Goal: Obtain resource: Obtain resource

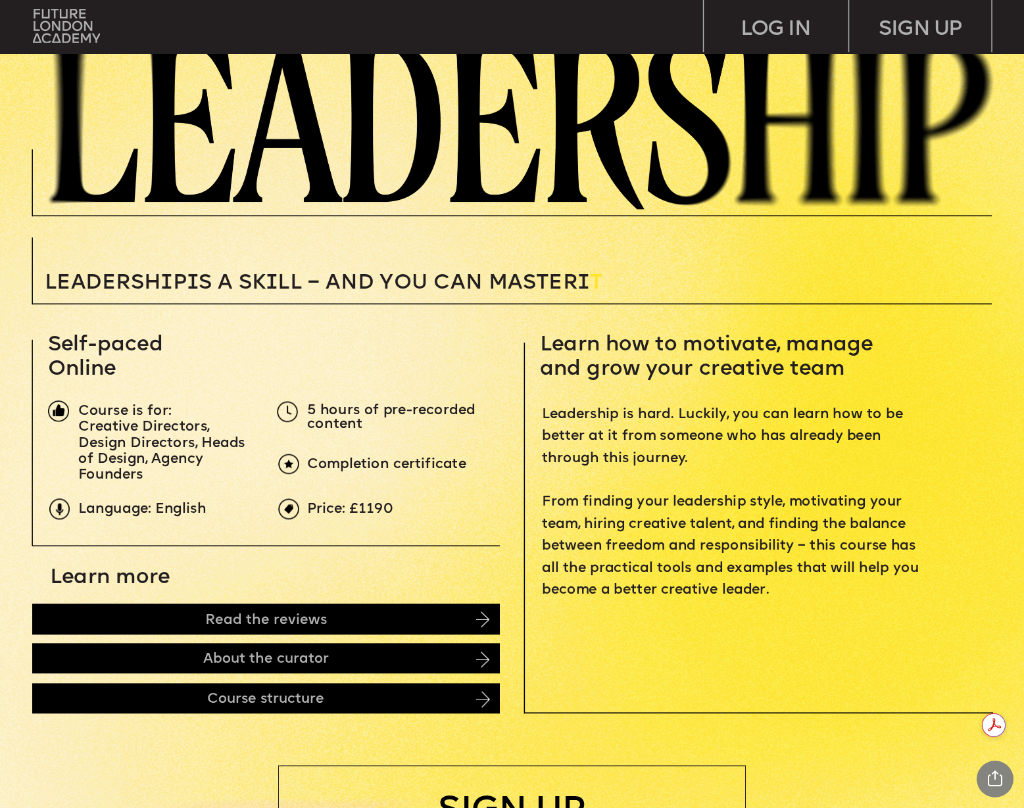
scroll to position [223, 0]
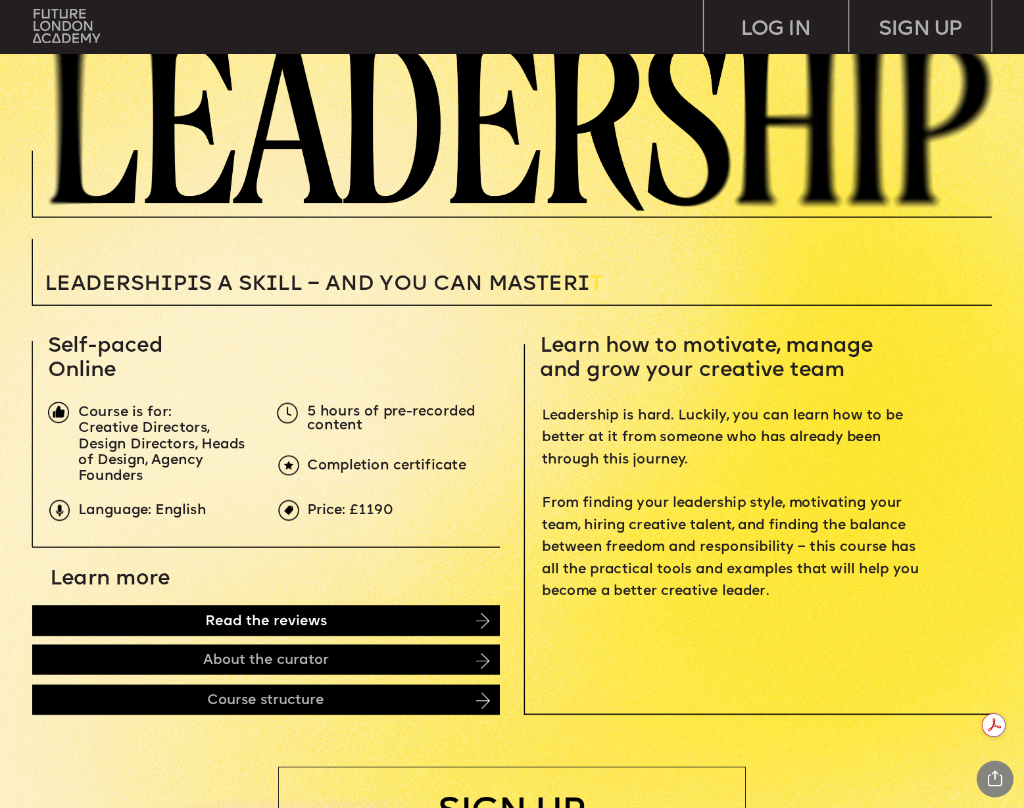
click at [190, 628] on div "Read the reviews" at bounding box center [266, 620] width 468 height 31
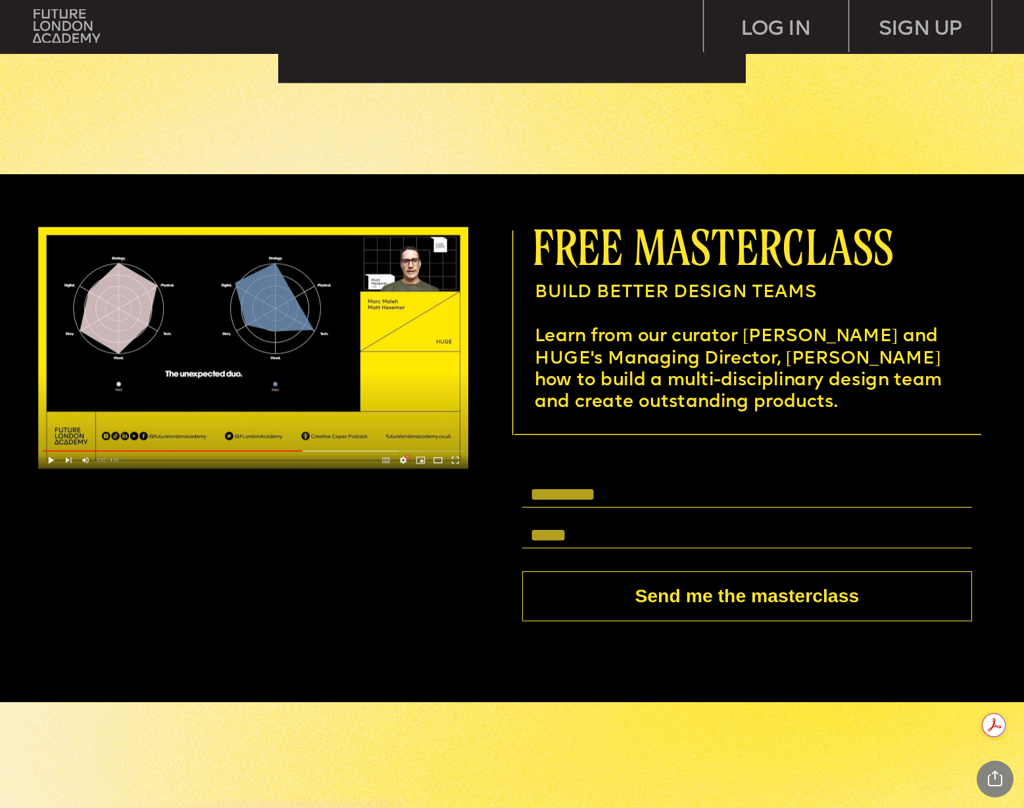
scroll to position [3788, 0]
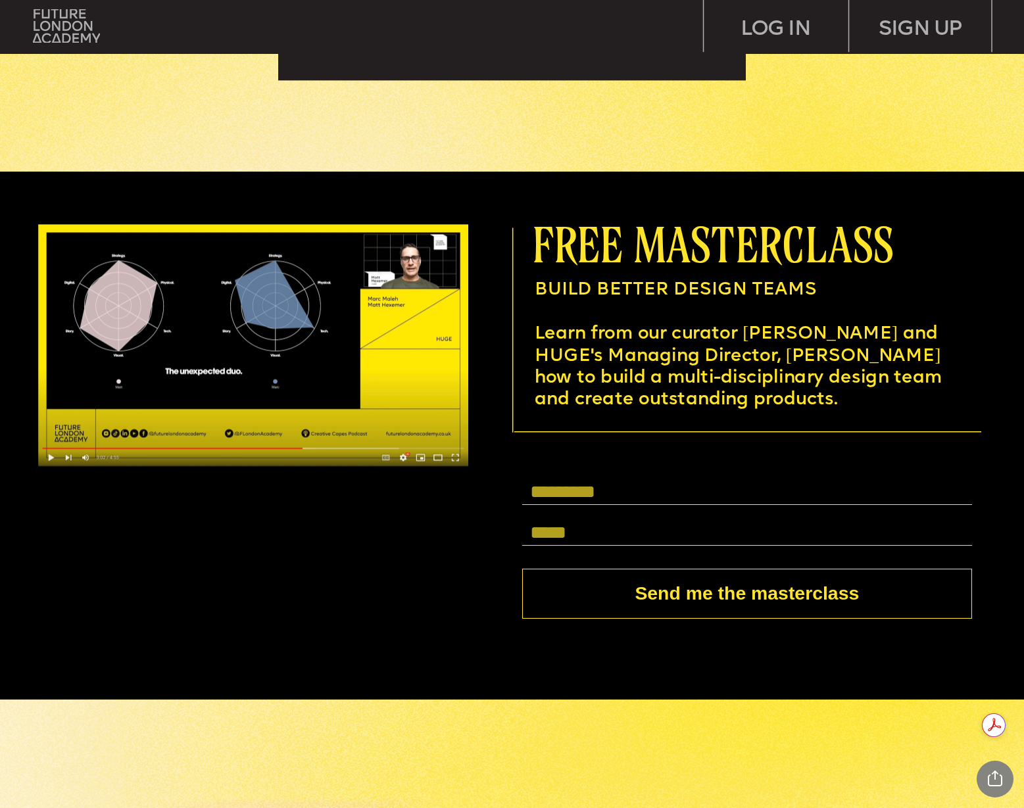
click at [628, 491] on input "text" at bounding box center [747, 492] width 450 height 25
type input "**********"
click at [522, 569] on button "Send me the masterclass" at bounding box center [747, 594] width 450 height 50
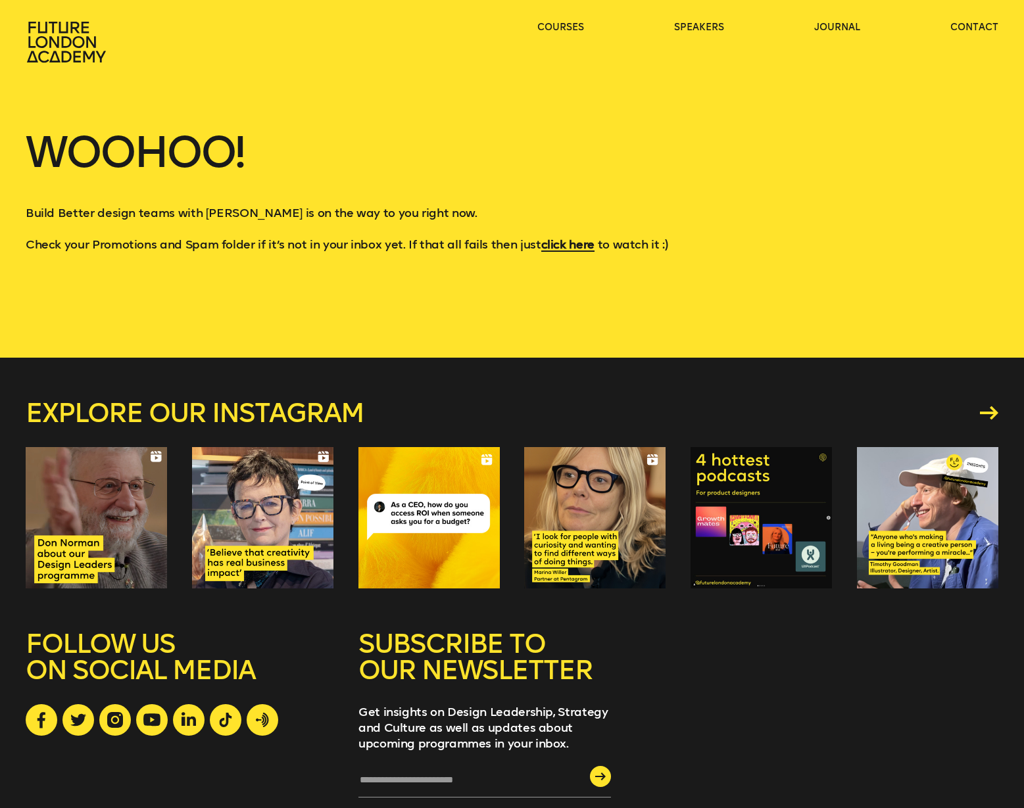
click at [568, 373] on div "Explore our instagram" at bounding box center [512, 494] width 973 height 273
click at [547, 26] on link "courses" at bounding box center [560, 27] width 47 height 13
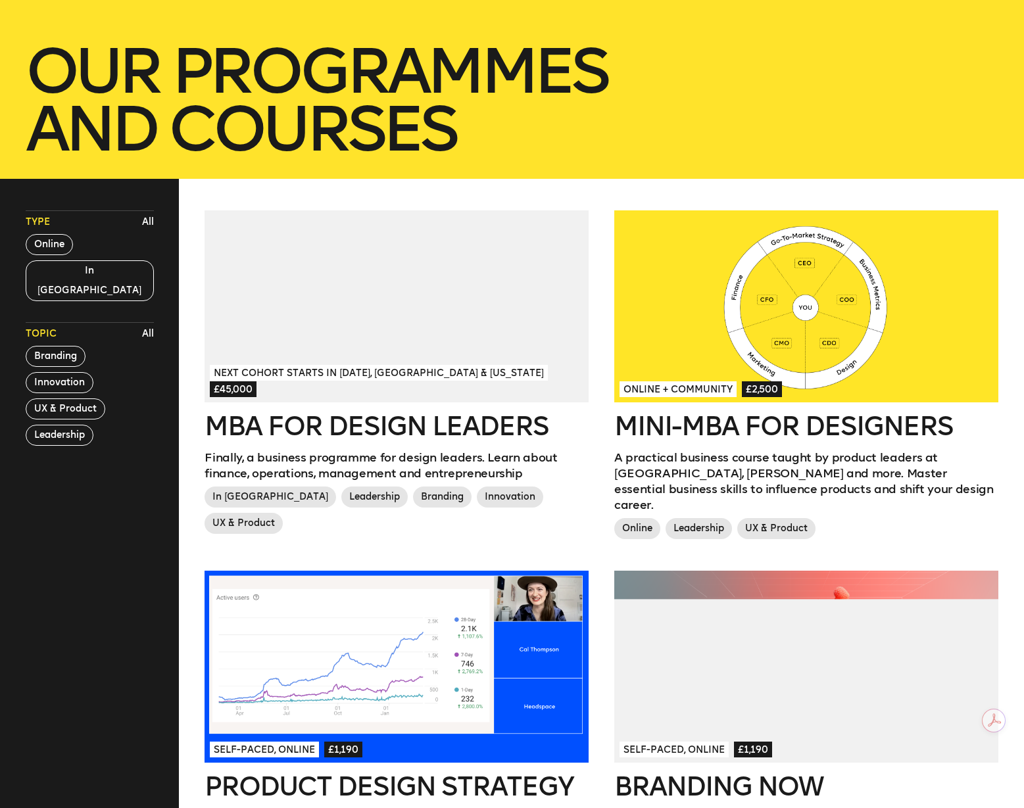
scroll to position [210, 0]
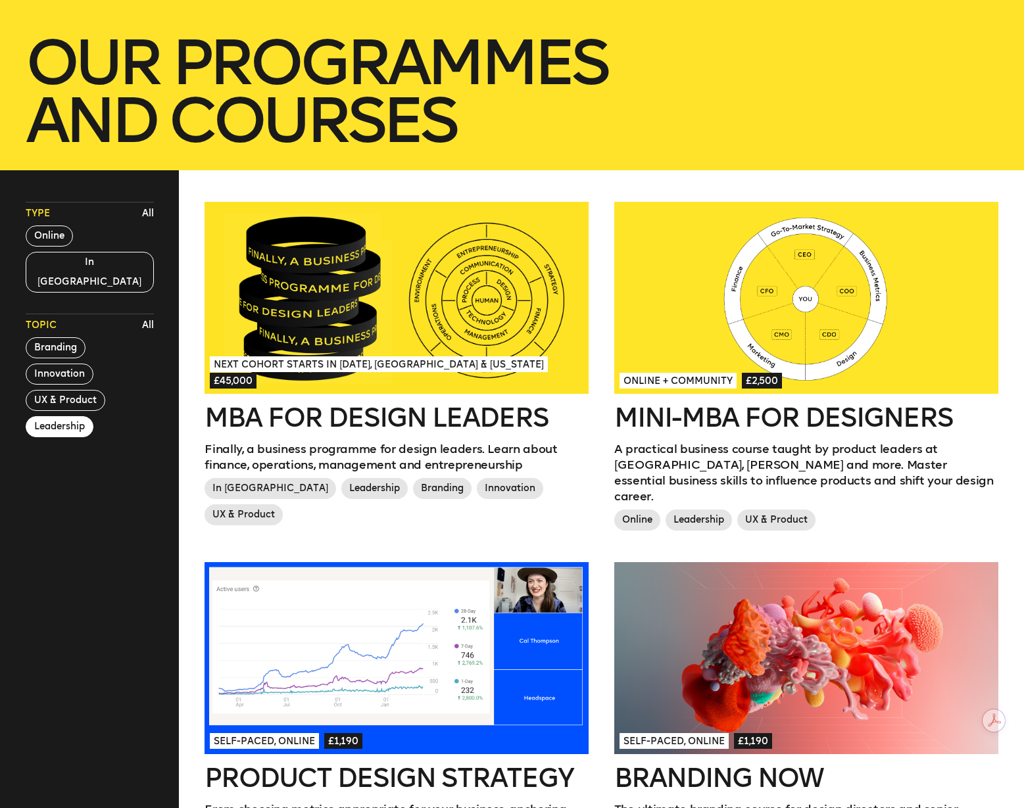
click at [57, 416] on button "Leadership" at bounding box center [60, 426] width 68 height 21
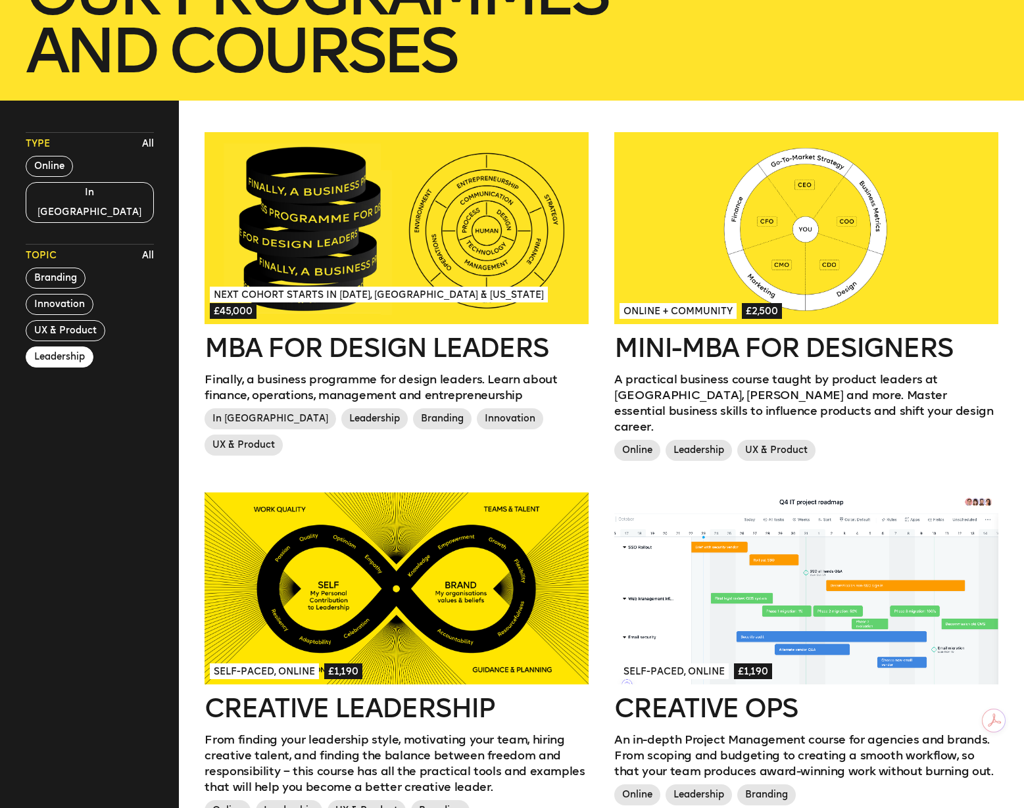
scroll to position [0, 0]
